Goal: Task Accomplishment & Management: Manage account settings

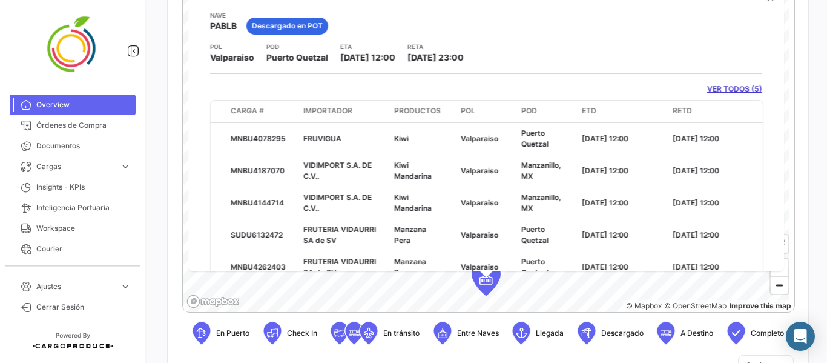
click at [715, 89] on link "VER TODOS (5)" at bounding box center [734, 89] width 55 height 11
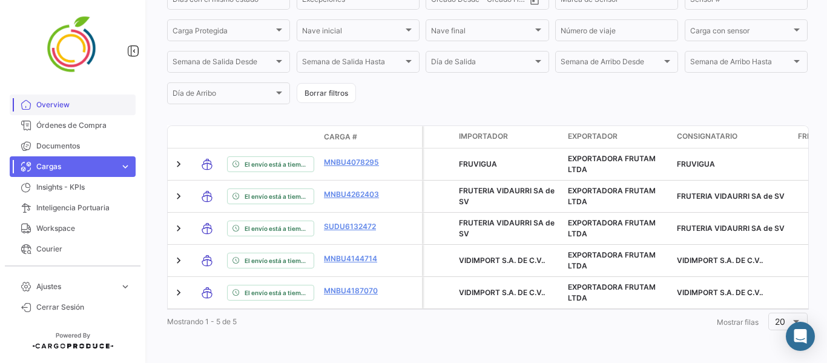
click at [75, 106] on span "Overview" at bounding box center [83, 104] width 94 height 11
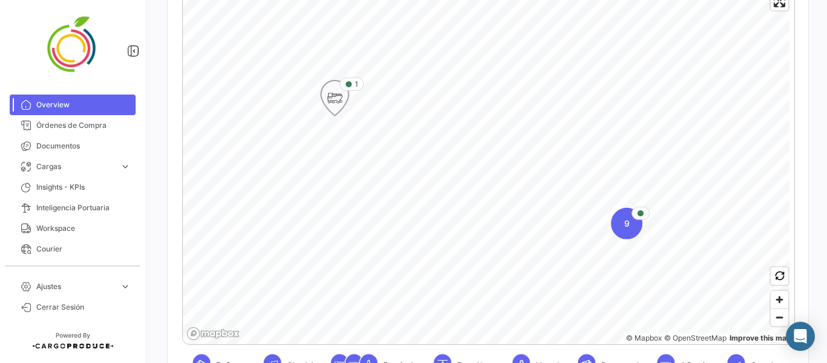
scroll to position [303, 0]
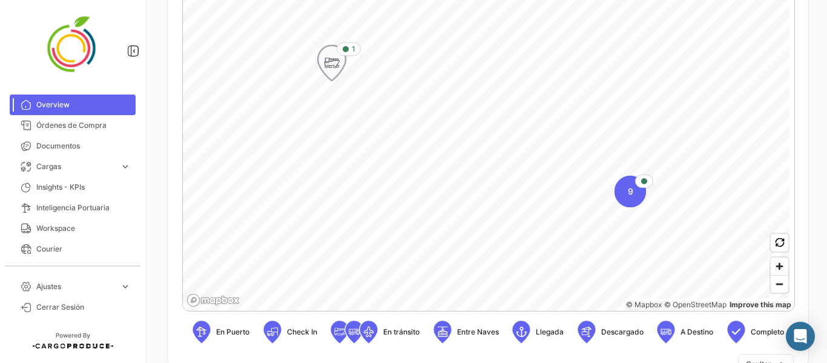
click at [332, 61] on icon "Map marker" at bounding box center [331, 62] width 17 height 25
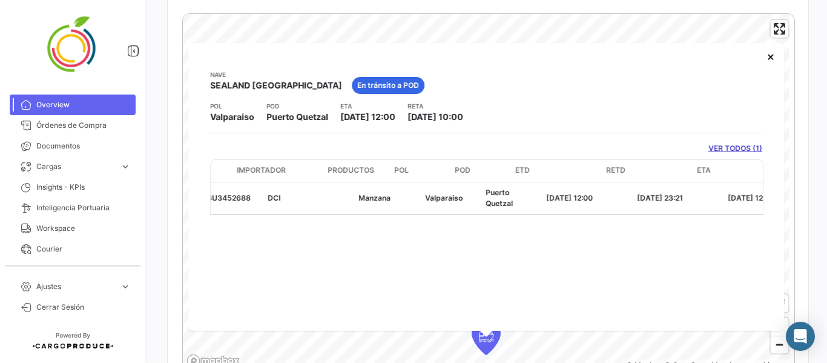
scroll to position [0, 0]
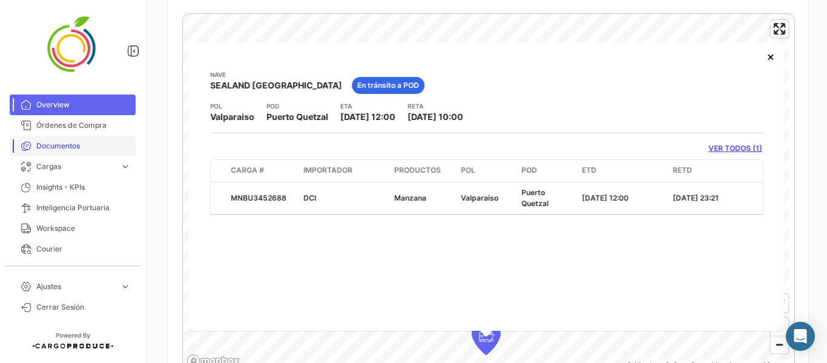
click at [72, 147] on span "Documentos" at bounding box center [83, 146] width 94 height 11
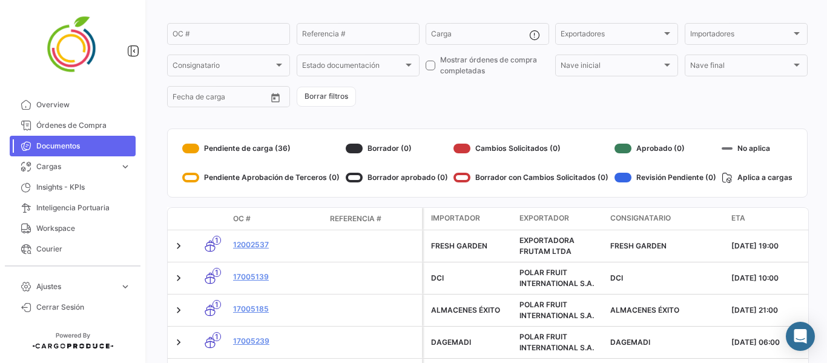
scroll to position [68, 0]
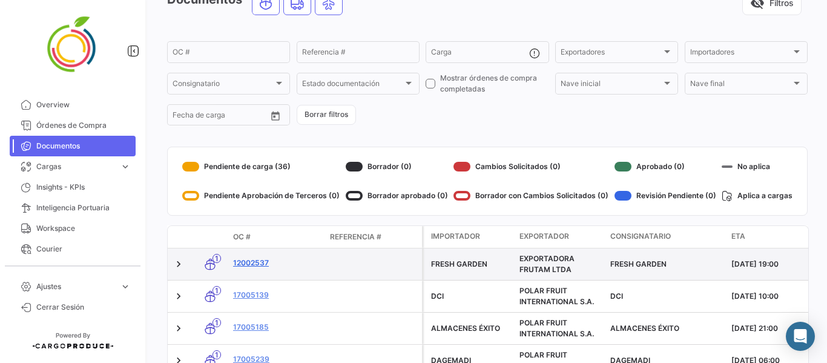
click at [257, 266] on link "12002537" at bounding box center [276, 262] width 87 height 11
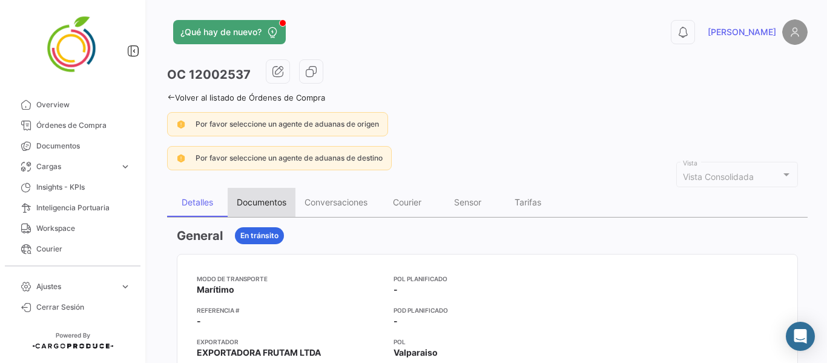
click at [265, 208] on div "Documentos" at bounding box center [262, 202] width 68 height 29
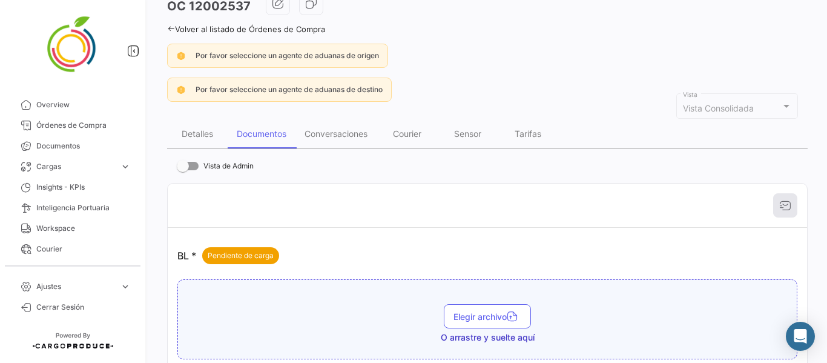
scroll to position [121, 0]
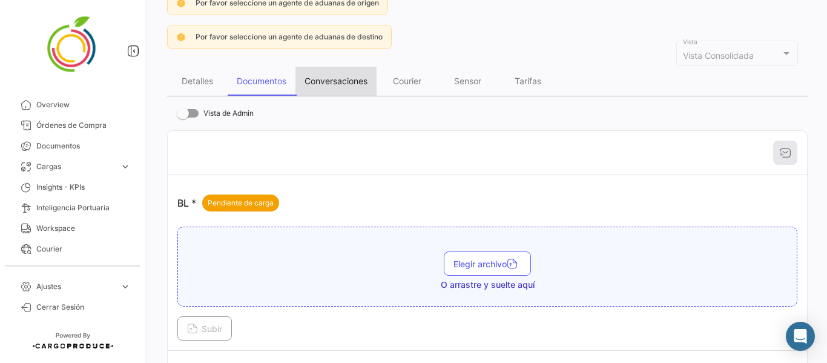
click at [343, 77] on div "Conversaciones" at bounding box center [336, 81] width 63 height 10
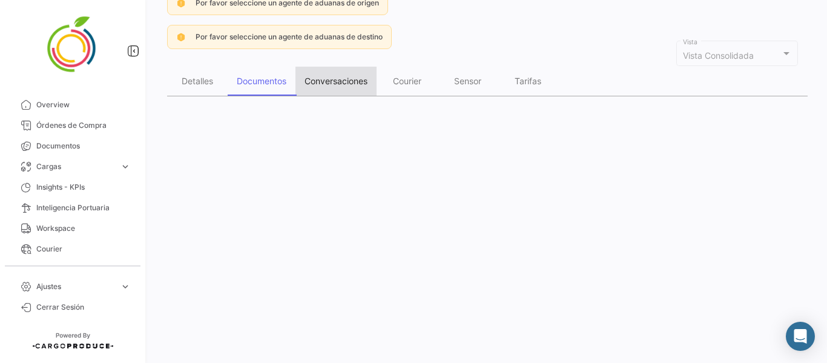
scroll to position [0, 0]
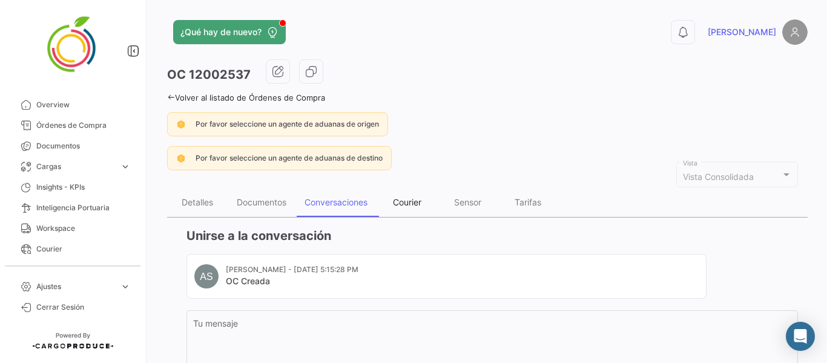
click at [411, 204] on div "Courier" at bounding box center [407, 202] width 28 height 10
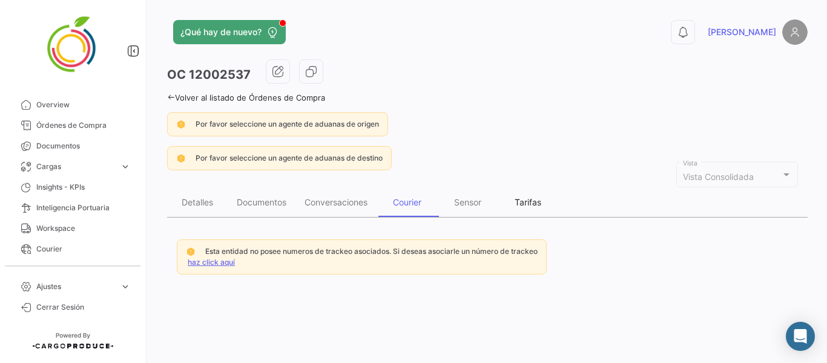
click at [526, 203] on div "Tarifas" at bounding box center [528, 202] width 27 height 10
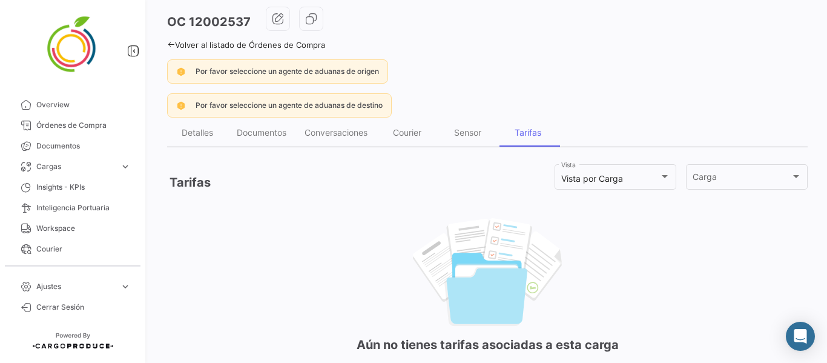
scroll to position [12, 0]
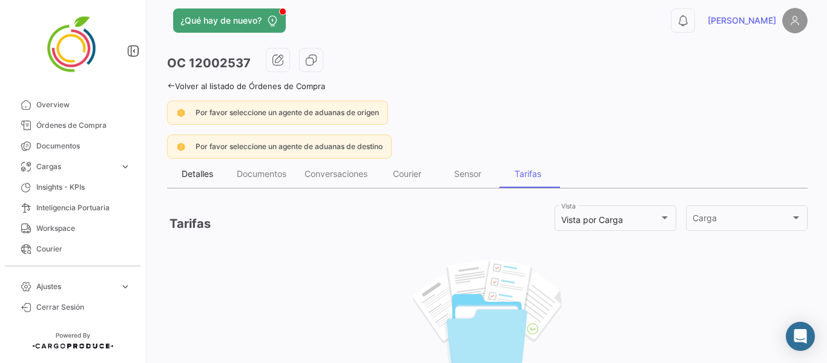
click at [192, 174] on div "Detalles" at bounding box center [197, 173] width 31 height 10
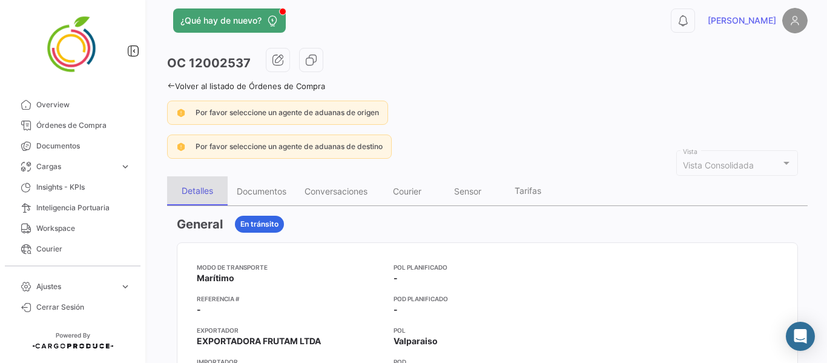
scroll to position [0, 0]
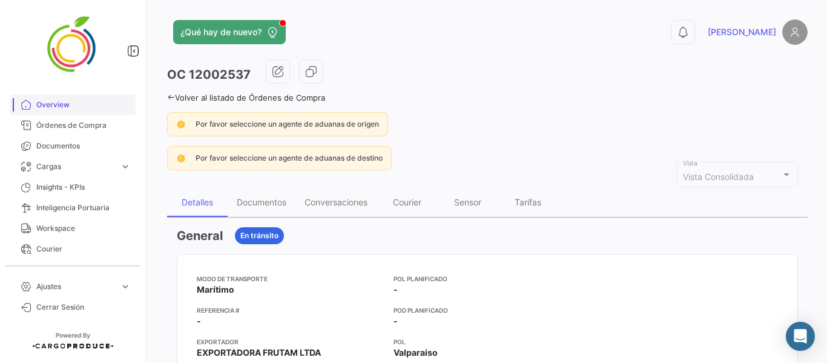
click at [78, 108] on span "Overview" at bounding box center [83, 104] width 94 height 11
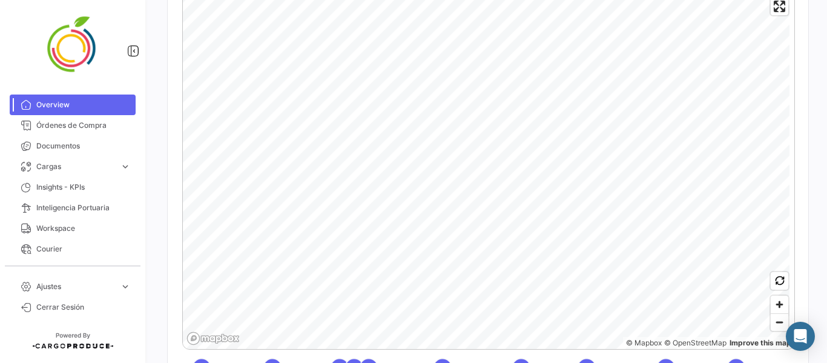
scroll to position [303, 0]
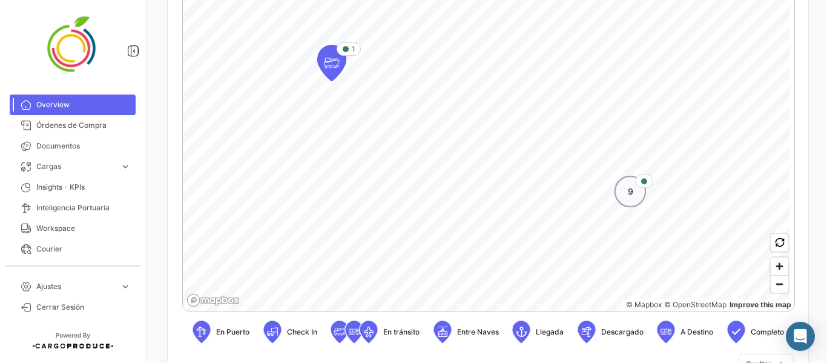
click at [626, 200] on div "9" at bounding box center [630, 191] width 31 height 31
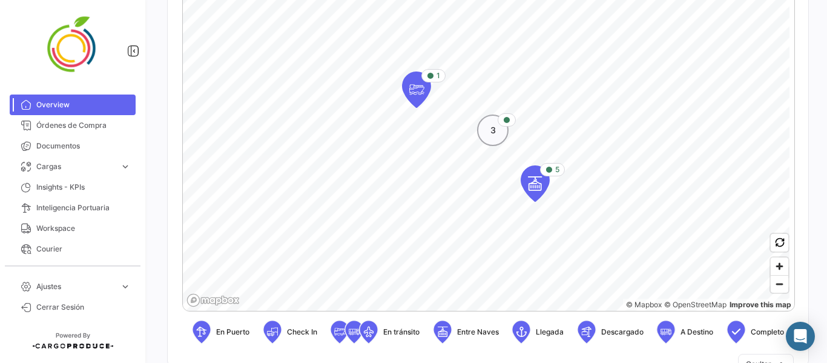
click at [491, 133] on span "3" at bounding box center [493, 130] width 5 height 12
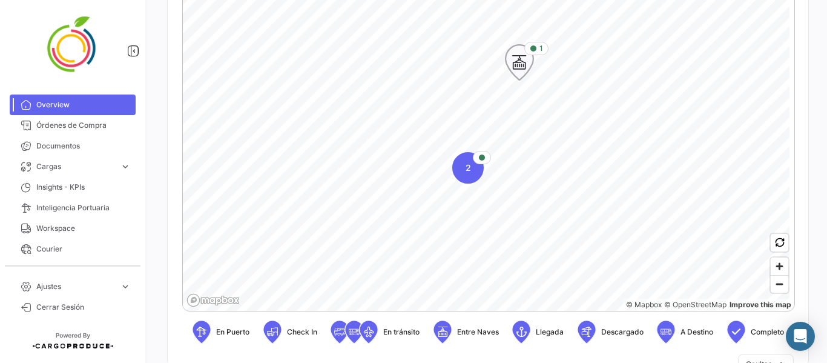
click at [517, 72] on icon "Map marker" at bounding box center [519, 62] width 17 height 25
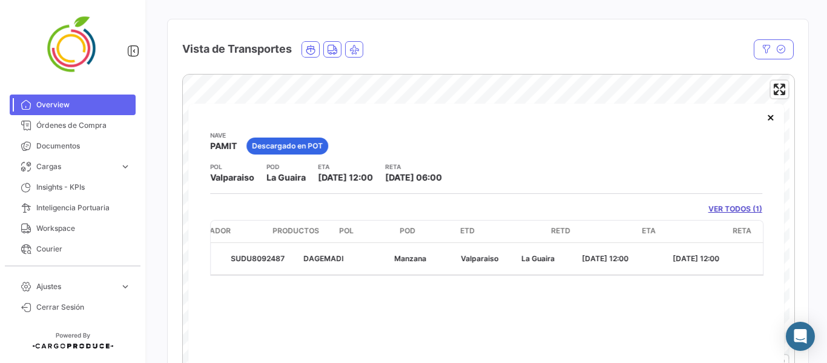
scroll to position [0, 450]
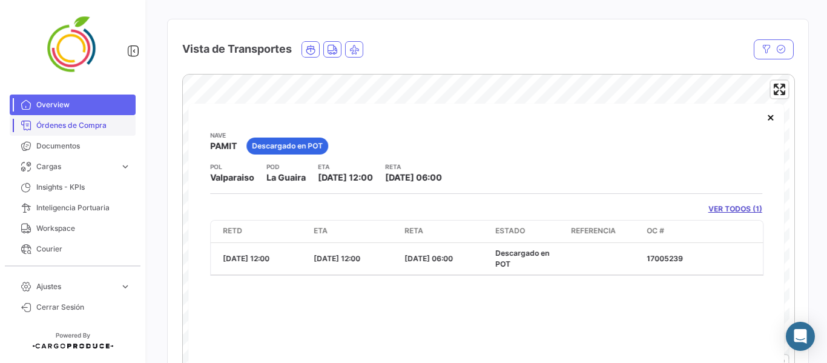
drag, startPoint x: 96, startPoint y: 124, endPoint x: 104, endPoint y: 128, distance: 8.7
click at [96, 124] on span "Órdenes de Compra" at bounding box center [83, 125] width 94 height 11
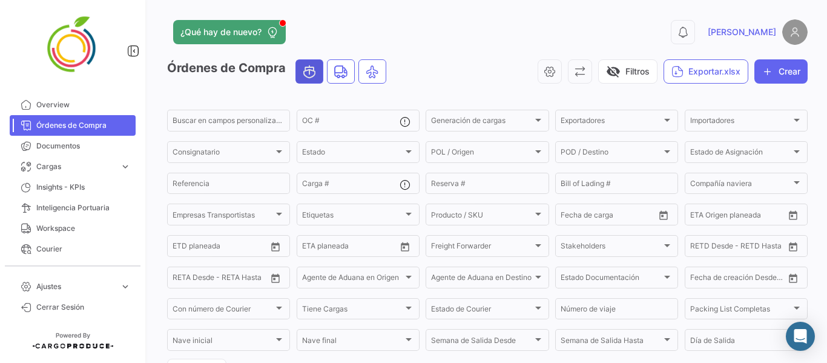
click at [313, 79] on icon "Ocean" at bounding box center [309, 71] width 15 height 15
click at [315, 71] on icon "Ocean" at bounding box center [309, 71] width 15 height 15
click at [631, 121] on div "Exportadores" at bounding box center [611, 122] width 101 height 8
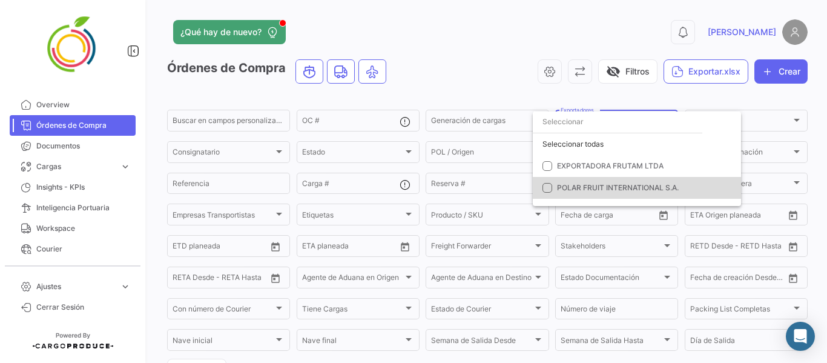
click at [551, 188] on mat-pseudo-checkbox at bounding box center [548, 188] width 10 height 10
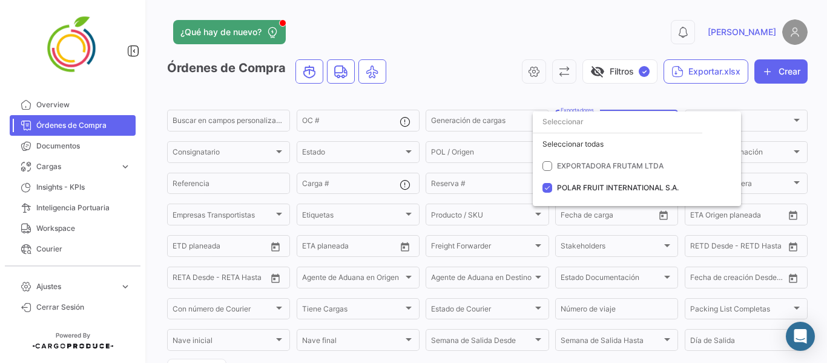
click at [499, 64] on div at bounding box center [413, 181] width 827 height 363
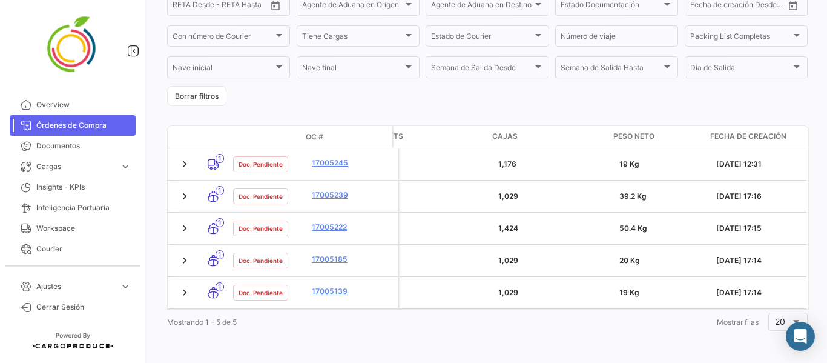
scroll to position [0, 2832]
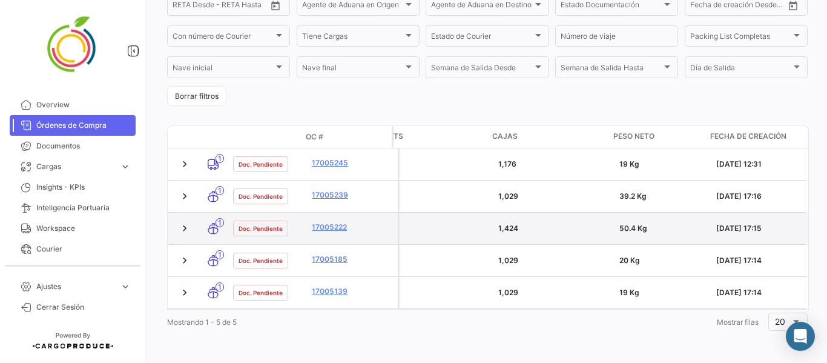
click at [622, 223] on div "50.4 Kg" at bounding box center [663, 228] width 87 height 11
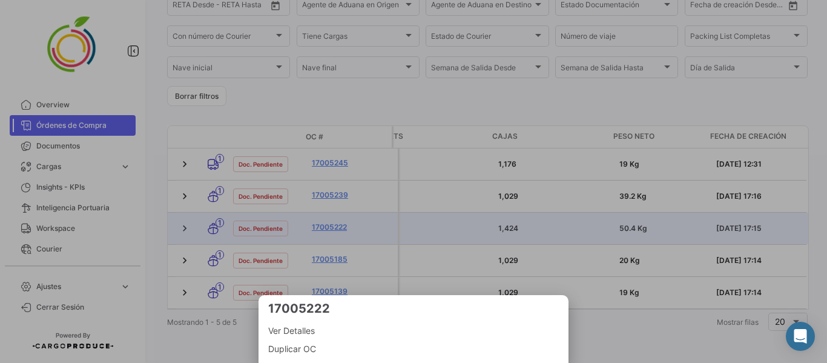
click at [727, 311] on div at bounding box center [413, 181] width 827 height 363
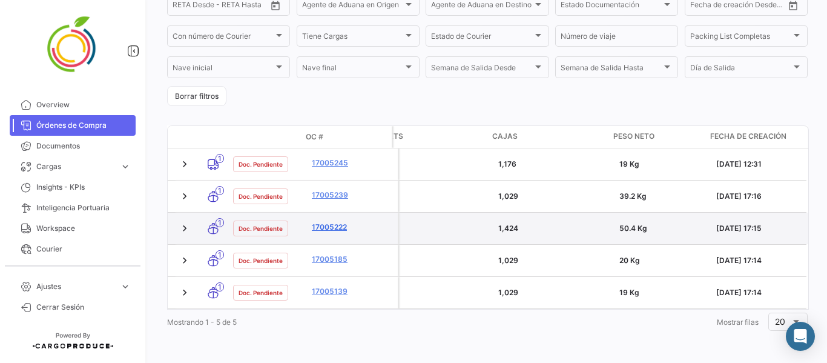
click at [325, 222] on link "17005222" at bounding box center [352, 227] width 81 height 11
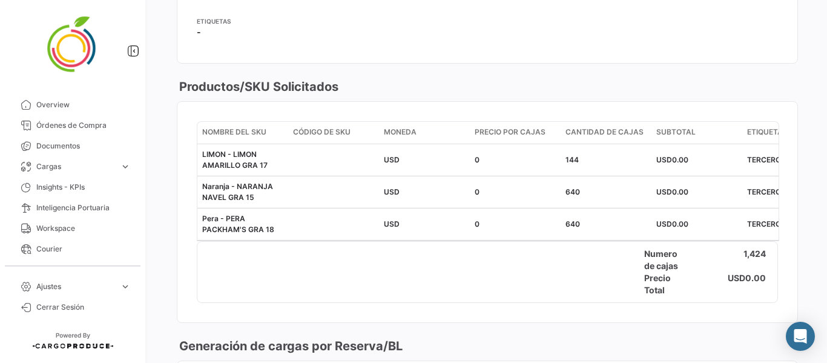
scroll to position [169, 0]
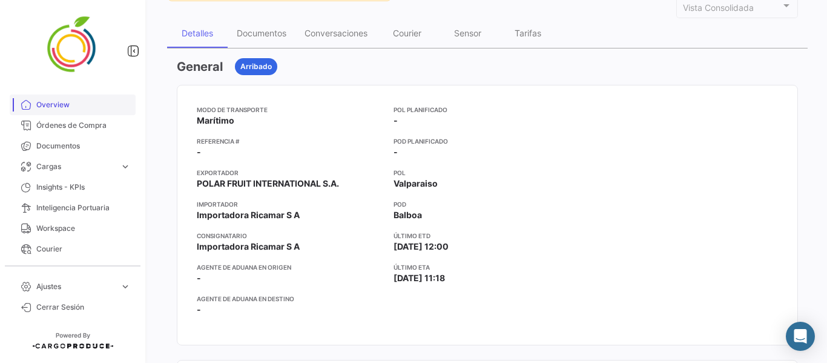
click at [69, 109] on span "Overview" at bounding box center [83, 104] width 94 height 11
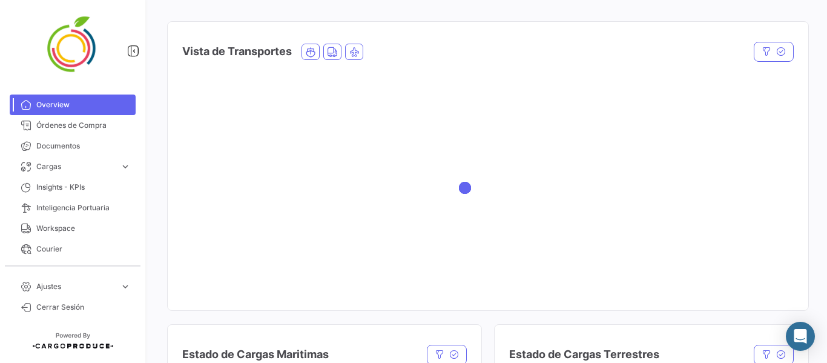
scroll to position [182, 0]
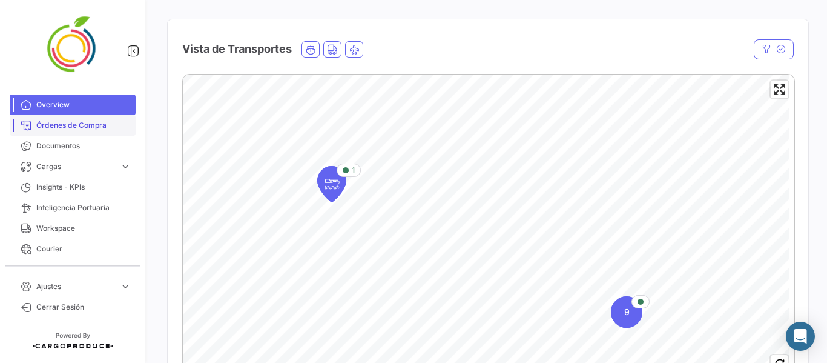
click at [84, 125] on span "Órdenes de Compra" at bounding box center [83, 125] width 94 height 11
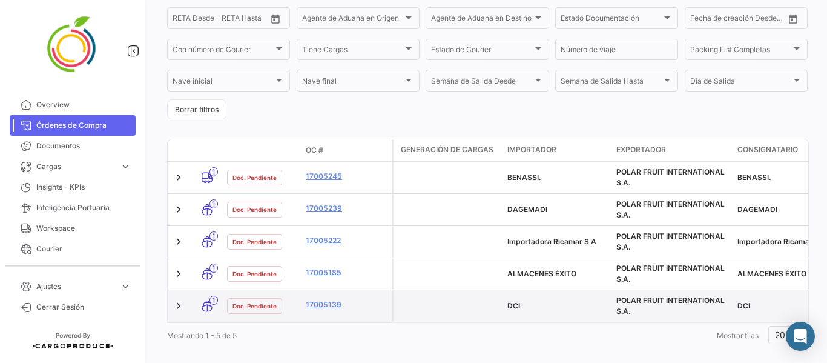
scroll to position [282, 0]
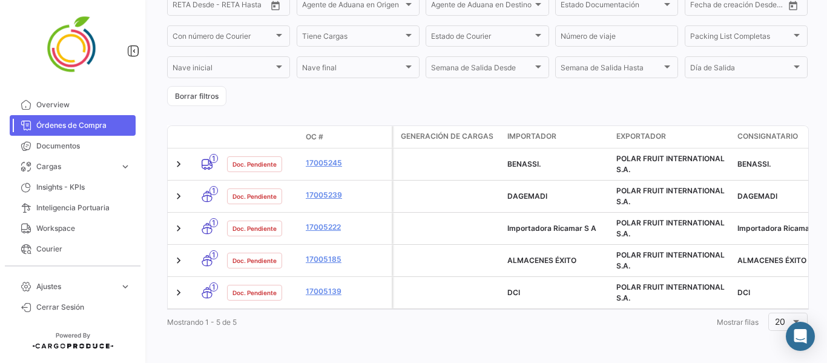
drag, startPoint x: 538, startPoint y: 119, endPoint x: 524, endPoint y: 131, distance: 18.5
click at [514, 126] on datatable-header-cell "Importador" at bounding box center [557, 137] width 109 height 22
click at [529, 131] on span "Importador" at bounding box center [532, 136] width 49 height 11
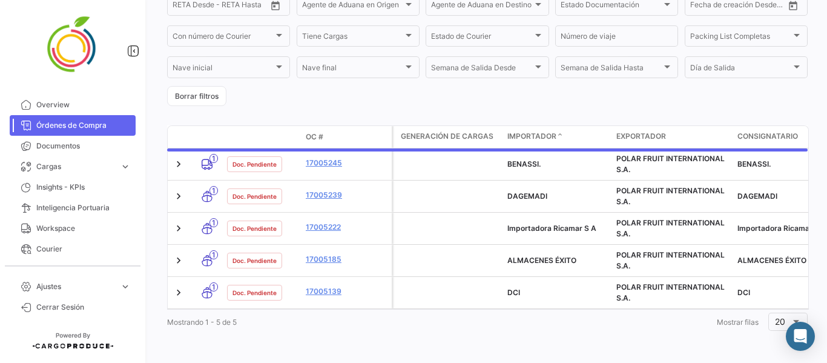
drag, startPoint x: 565, startPoint y: 129, endPoint x: 515, endPoint y: 114, distance: 51.9
click at [515, 114] on div "Órdenes de Compra visibility_off Filtros ✓ Exportar.xlsx Crear Buscar en campos…" at bounding box center [487, 60] width 641 height 547
click at [527, 132] on span "Importador" at bounding box center [532, 136] width 49 height 11
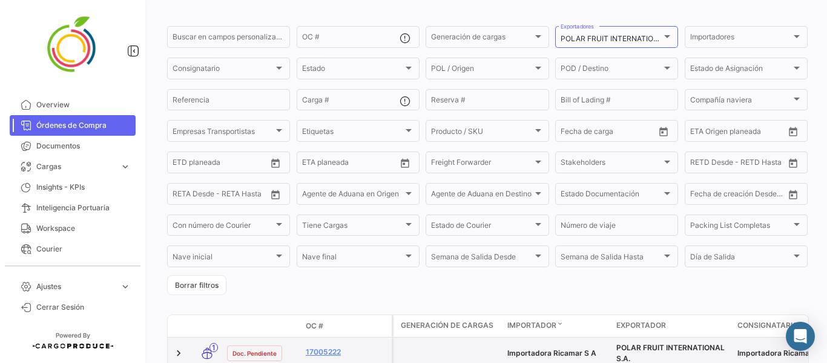
scroll to position [0, 0]
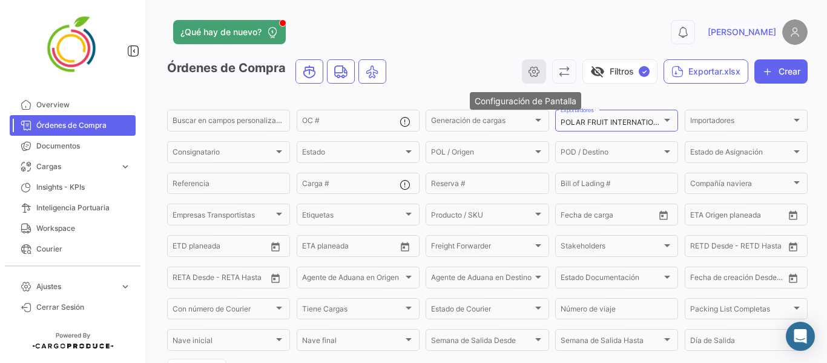
click at [528, 75] on icon "button" at bounding box center [534, 71] width 12 height 12
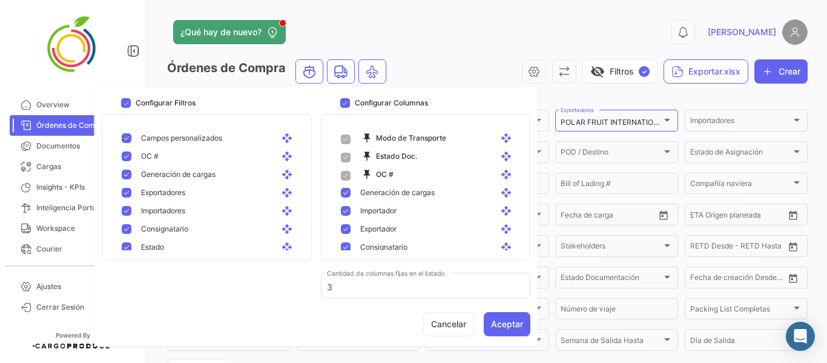
click at [250, 316] on div "Cancelar Aceptar" at bounding box center [316, 324] width 429 height 24
click at [282, 154] on mat-icon "open_with" at bounding box center [289, 156] width 15 height 11
checkbox input "false"
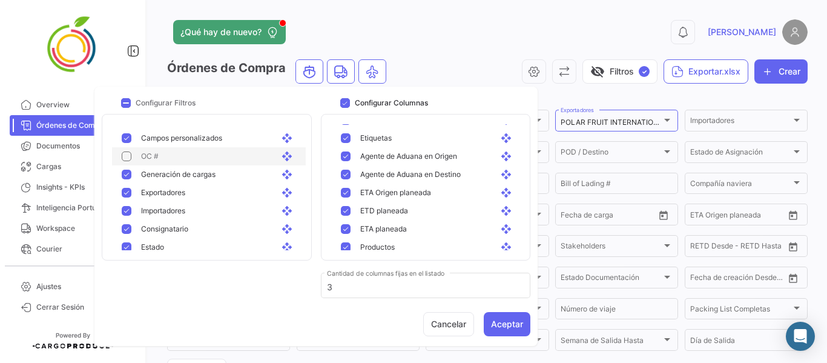
scroll to position [442, 0]
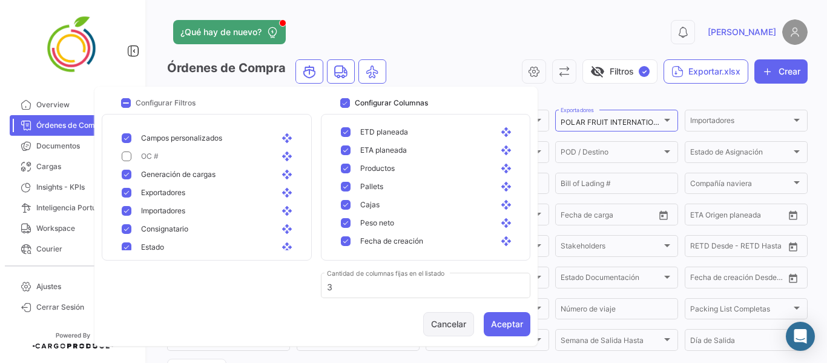
click at [449, 320] on button "Cancelar" at bounding box center [448, 324] width 51 height 24
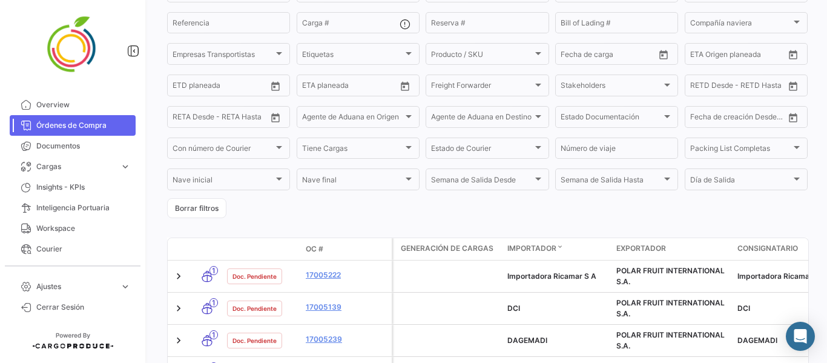
scroll to position [0, 0]
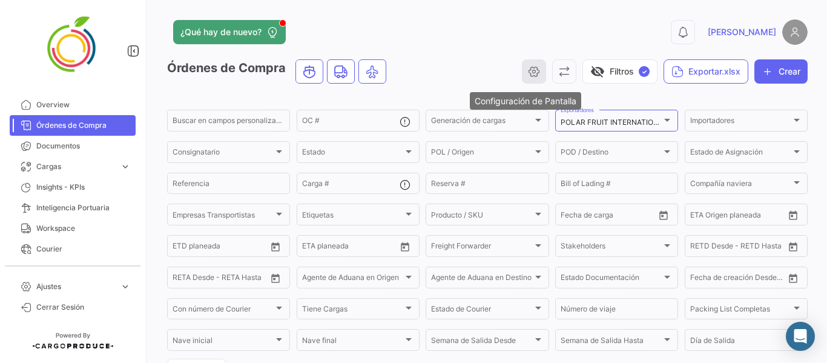
click at [528, 70] on icon "button" at bounding box center [534, 71] width 12 height 12
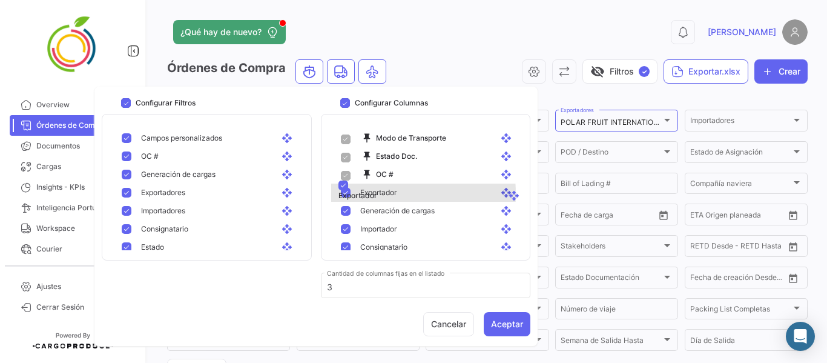
drag, startPoint x: 345, startPoint y: 230, endPoint x: 353, endPoint y: 188, distance: 42.4
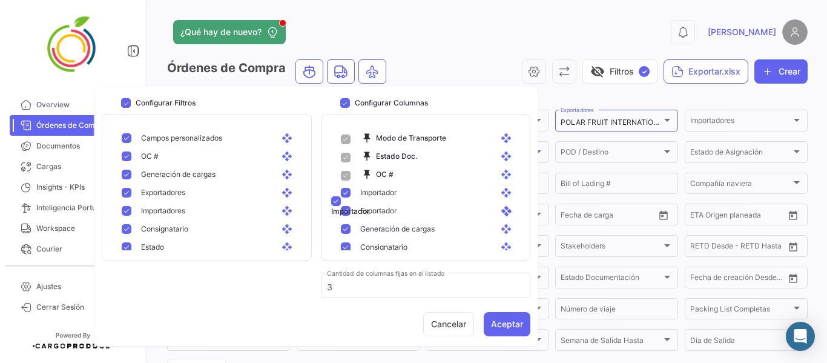
drag, startPoint x: 345, startPoint y: 226, endPoint x: 346, endPoint y: 200, distance: 26.1
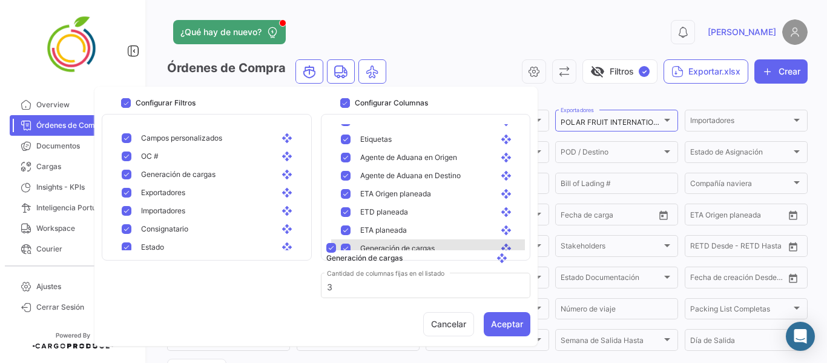
scroll to position [357, 0]
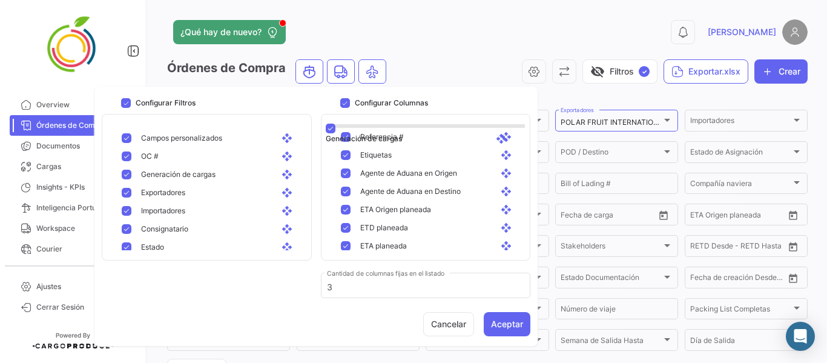
drag, startPoint x: 498, startPoint y: 168, endPoint x: 492, endPoint y: 130, distance: 38.5
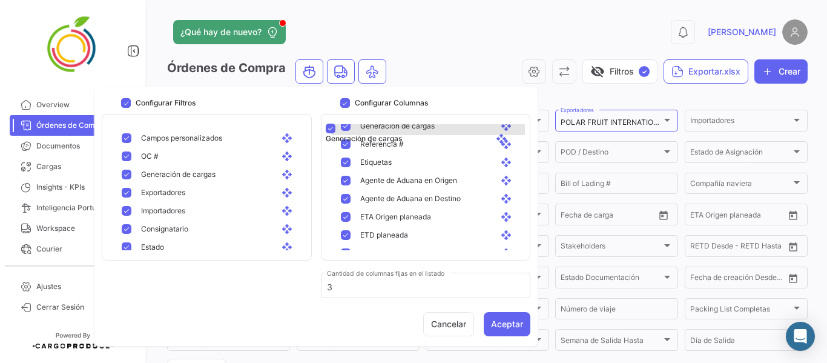
click at [349, 126] on mat-pseudo-checkbox at bounding box center [346, 126] width 10 height 10
checkbox input "true"
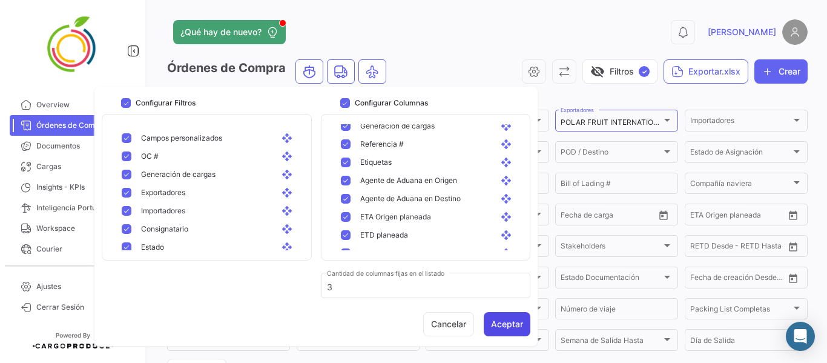
click at [497, 330] on button "Aceptar" at bounding box center [507, 324] width 47 height 24
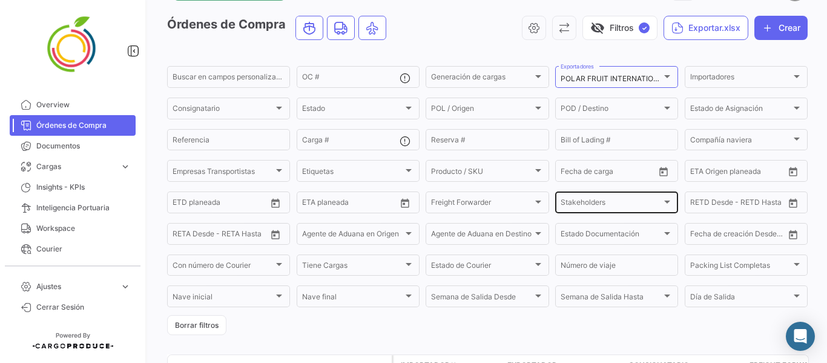
scroll to position [39, 0]
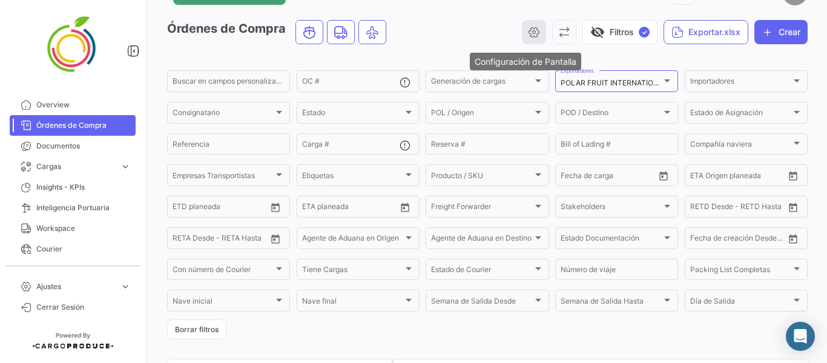
click at [522, 35] on button "button" at bounding box center [534, 32] width 24 height 24
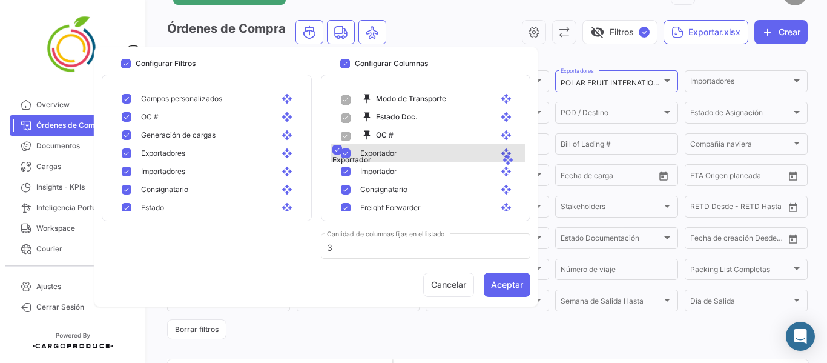
drag, startPoint x: 494, startPoint y: 172, endPoint x: 495, endPoint y: 152, distance: 20.0
click at [345, 173] on mat-pseudo-checkbox at bounding box center [346, 172] width 10 height 10
checkbox input "false"
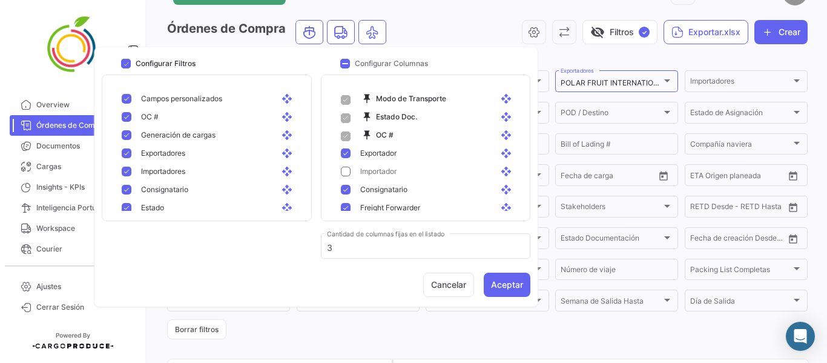
scroll to position [61, 0]
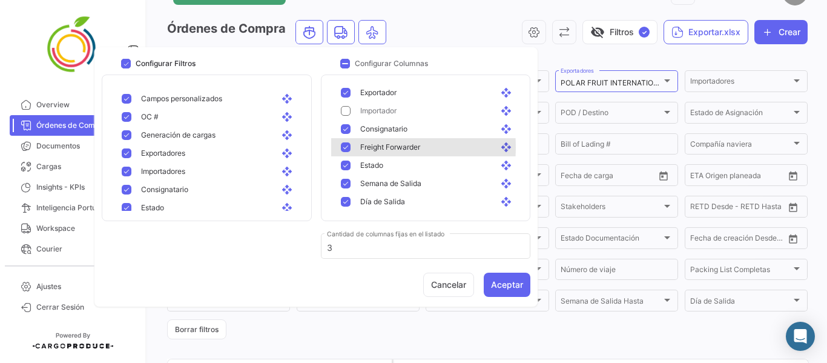
click at [345, 147] on mat-pseudo-checkbox at bounding box center [346, 147] width 10 height 10
click at [344, 148] on mat-pseudo-checkbox at bounding box center [346, 147] width 10 height 10
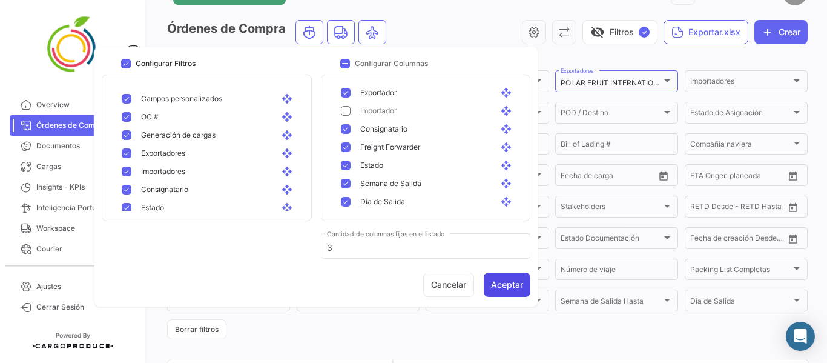
click at [511, 284] on button "Aceptar" at bounding box center [507, 285] width 47 height 24
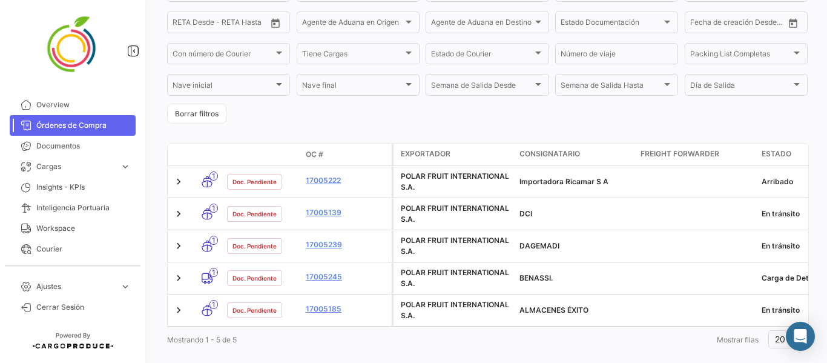
scroll to position [282, 0]
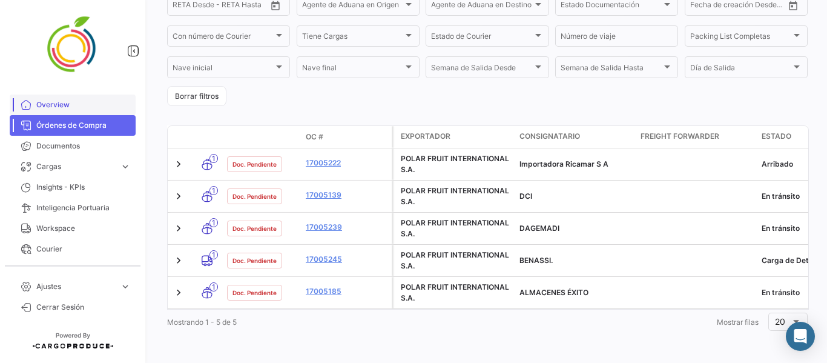
click at [65, 107] on span "Overview" at bounding box center [83, 104] width 94 height 11
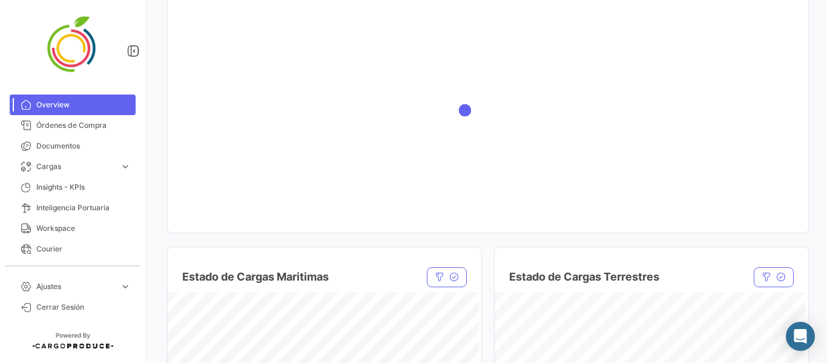
scroll to position [242, 0]
